Goal: Task Accomplishment & Management: Use online tool/utility

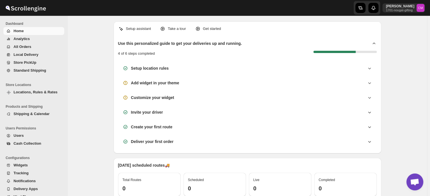
click at [21, 72] on span "Standard Shipping" at bounding box center [30, 70] width 33 height 4
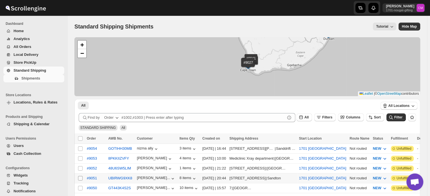
click at [80, 178] on input "Select shipment" at bounding box center [80, 178] width 5 height 5
checkbox input "true"
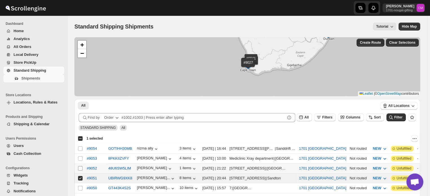
click at [79, 166] on input "Select shipment" at bounding box center [80, 168] width 5 height 5
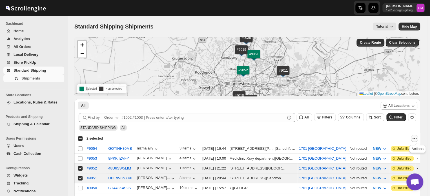
click at [417, 139] on icon "Actions" at bounding box center [414, 138] width 6 height 6
click at [410, 150] on span "MOVE TO LOCAL DELIVERY" at bounding box center [392, 149] width 49 height 4
checkbox input "false"
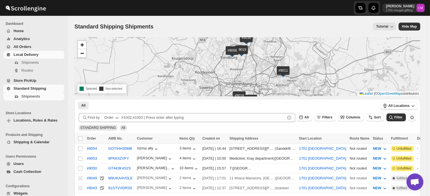
click at [21, 53] on span "Local Delivery" at bounding box center [26, 54] width 25 height 4
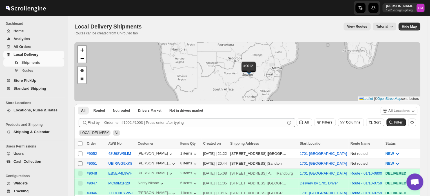
click at [79, 164] on input "Select shipment" at bounding box center [80, 163] width 5 height 5
checkbox input "true"
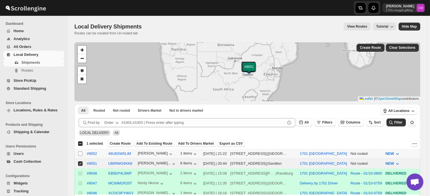
click at [80, 153] on input "Select shipment" at bounding box center [80, 153] width 5 height 5
checkbox input "true"
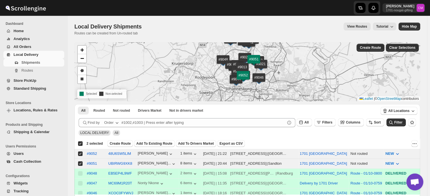
click at [117, 146] on button "Create Route" at bounding box center [120, 143] width 26 height 7
type input "1701 [GEOGRAPHIC_DATA]"
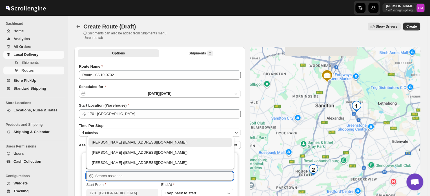
click at [102, 177] on input "text" at bounding box center [164, 175] width 138 height 9
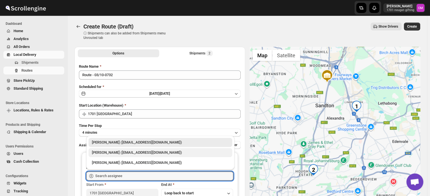
click at [107, 154] on div "[PERSON_NAME] ([EMAIL_ADDRESS][DOMAIN_NAME])" at bounding box center [160, 153] width 137 height 6
type input "[PERSON_NAME] ([EMAIL_ADDRESS][DOMAIN_NAME])"
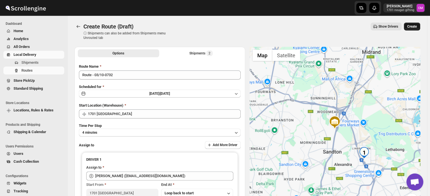
click at [410, 28] on span "Create" at bounding box center [412, 26] width 10 height 5
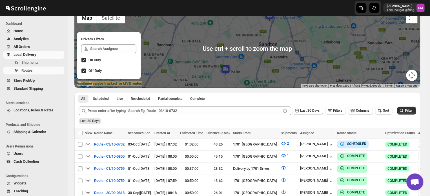
scroll to position [63, 0]
